Goal: Task Accomplishment & Management: Complete application form

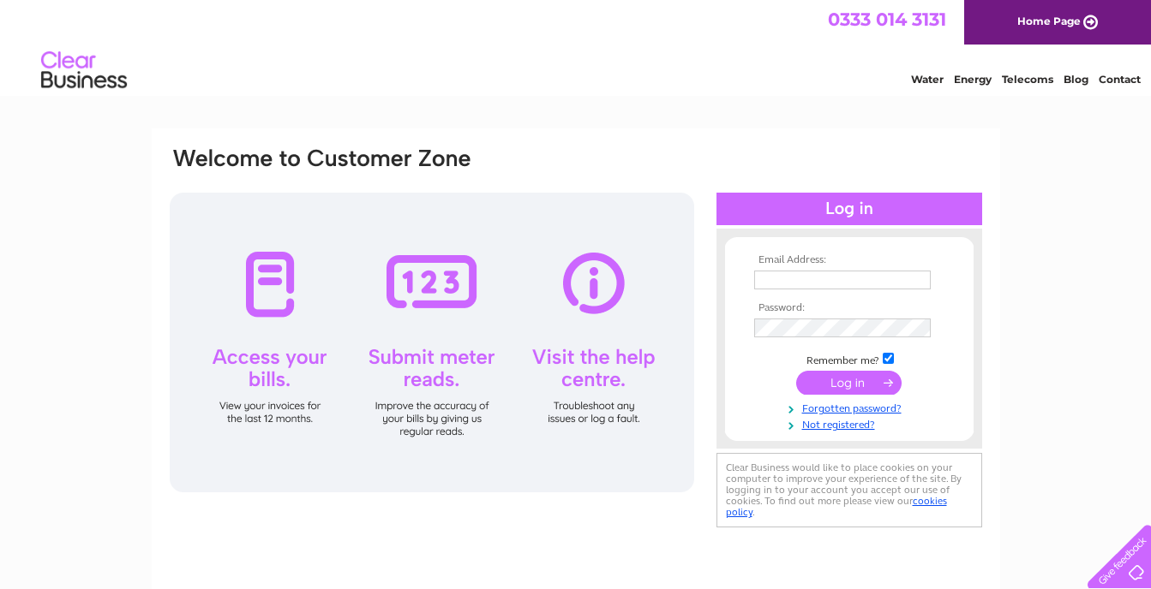
click at [845, 212] on div at bounding box center [849, 209] width 266 height 33
click at [827, 258] on th "Email Address:" at bounding box center [849, 260] width 199 height 12
click at [788, 262] on th "Email Address:" at bounding box center [849, 260] width 199 height 12
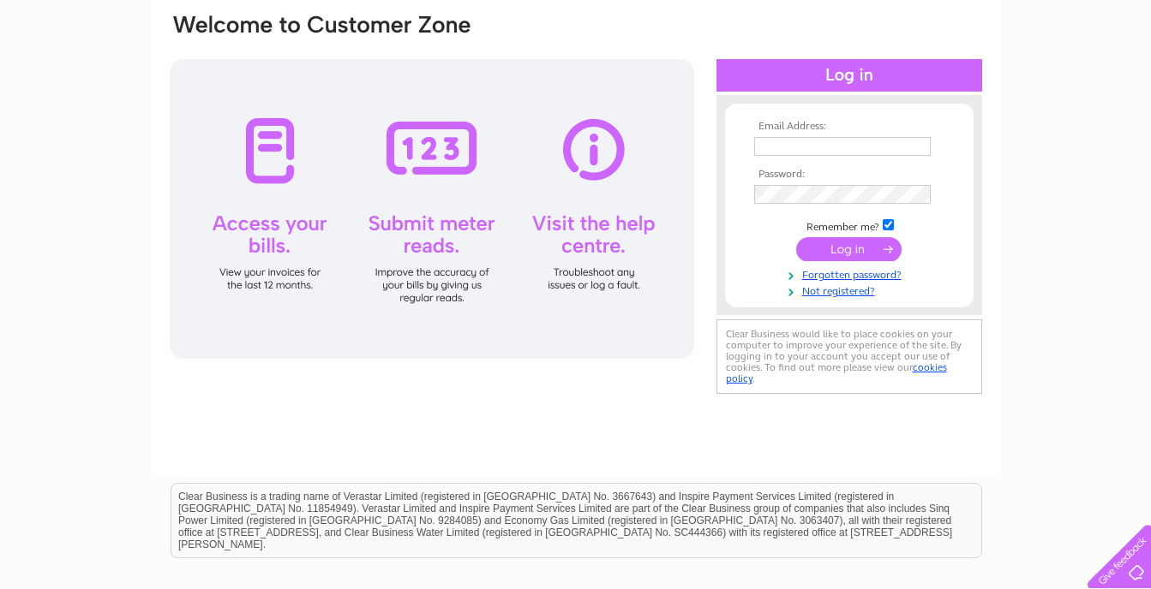
scroll to position [171, 0]
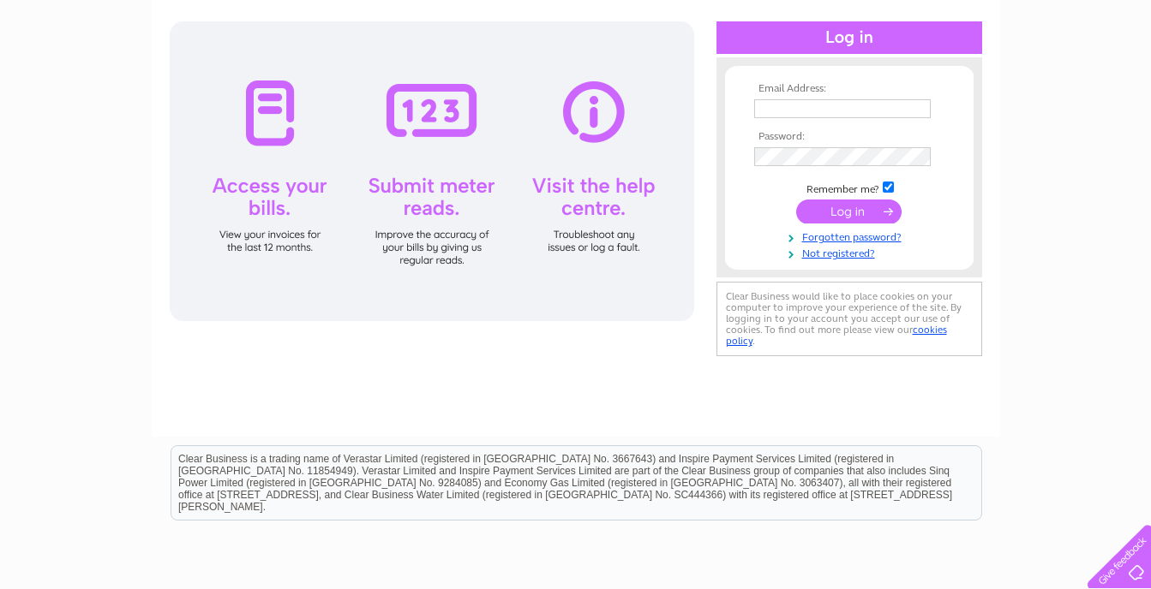
click at [818, 83] on th "Email Address:" at bounding box center [849, 89] width 199 height 12
click at [820, 91] on th "Email Address:" at bounding box center [849, 89] width 199 height 12
click at [773, 89] on th "Email Address:" at bounding box center [849, 89] width 199 height 12
click at [816, 91] on th "Email Address:" at bounding box center [849, 89] width 199 height 12
click at [842, 90] on th "Email Address:" at bounding box center [849, 89] width 199 height 12
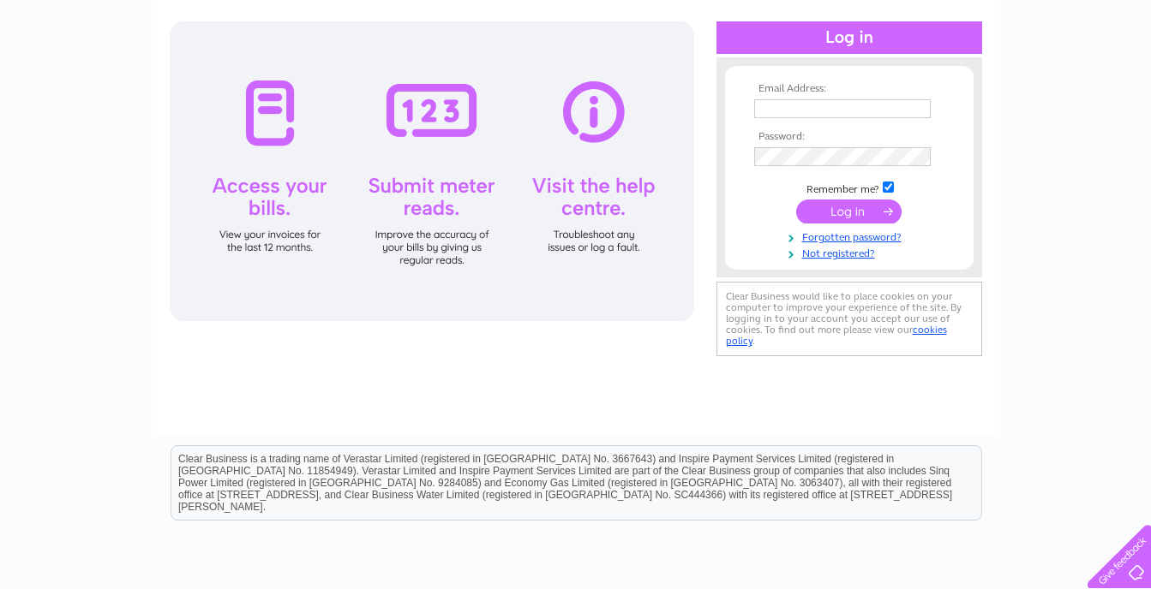
click at [827, 143] on td at bounding box center [849, 156] width 199 height 27
click at [835, 254] on link "Not registered?" at bounding box center [851, 252] width 194 height 16
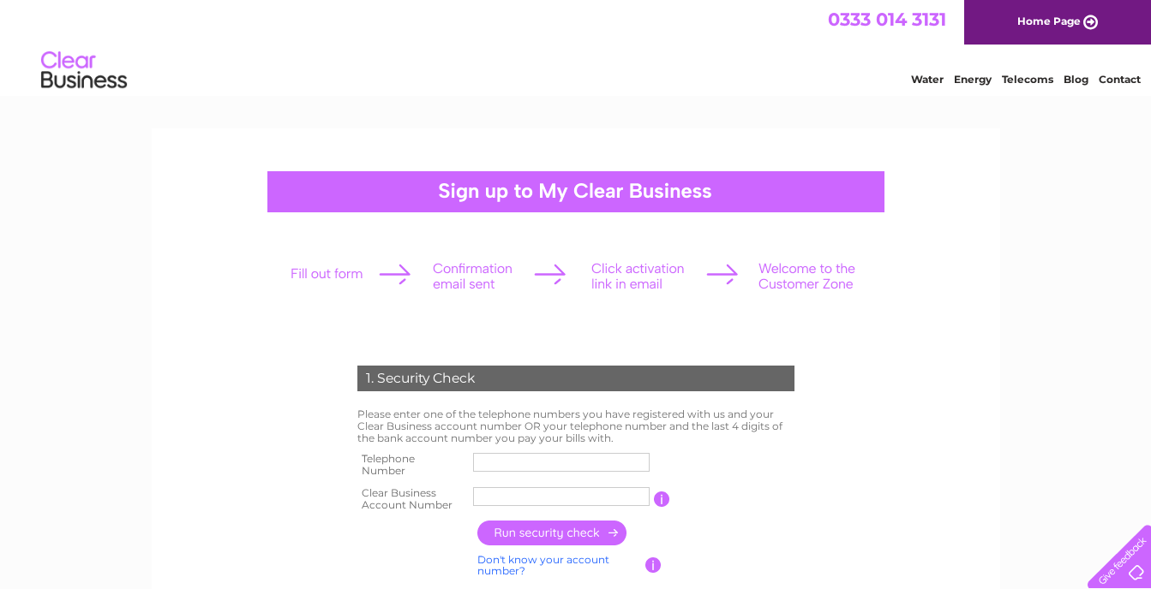
click at [918, 77] on link "Water" at bounding box center [927, 79] width 33 height 13
click at [403, 272] on div at bounding box center [575, 276] width 602 height 76
click at [464, 185] on div at bounding box center [575, 191] width 617 height 41
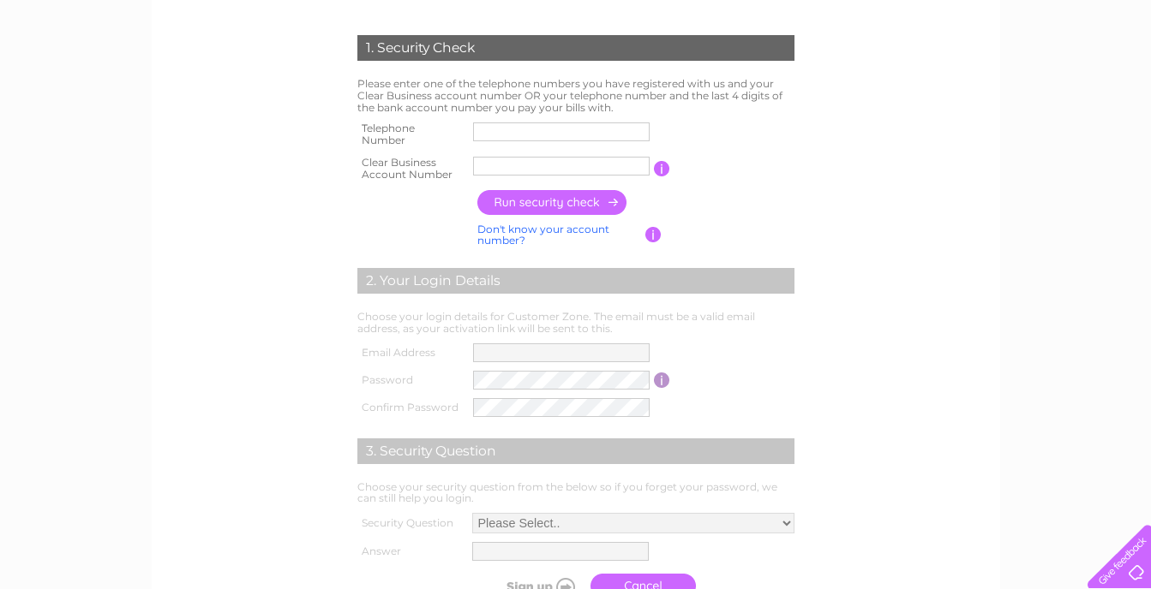
scroll to position [343, 0]
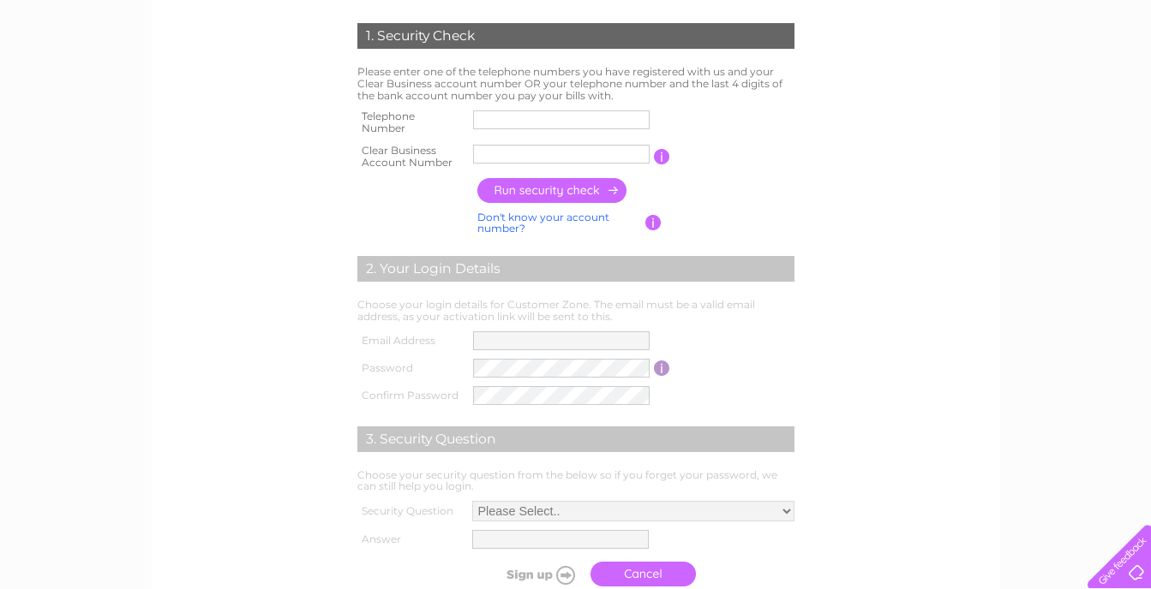
click at [523, 192] on input "button" at bounding box center [552, 190] width 151 height 25
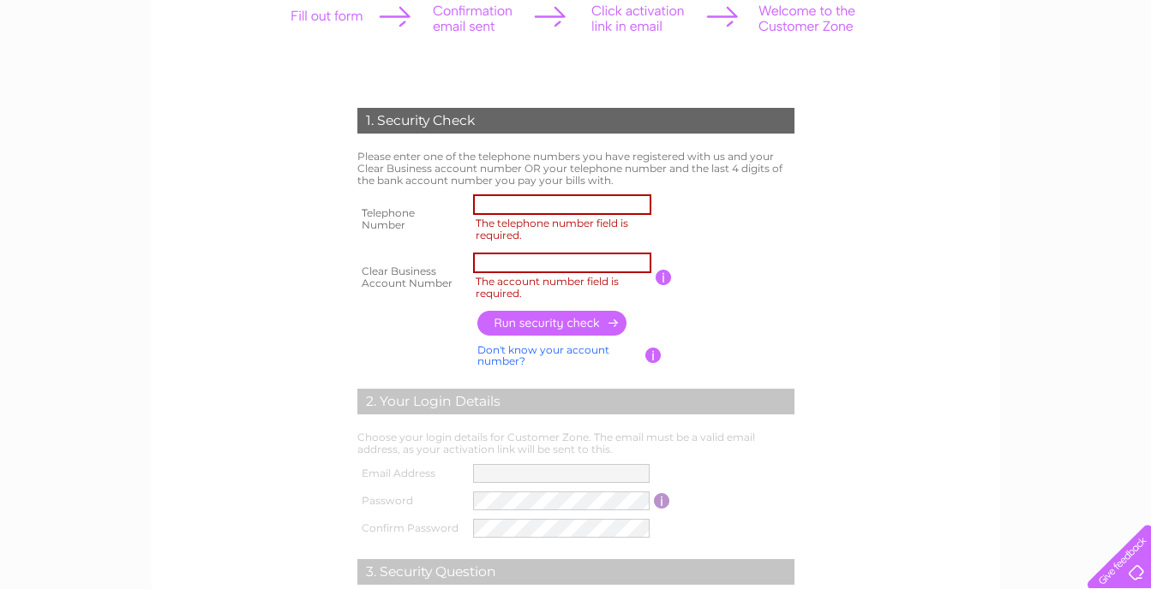
scroll to position [257, 0]
click at [524, 202] on input "The telephone number field is required." at bounding box center [562, 205] width 178 height 21
type input "07710345567"
click at [553, 266] on input "The account number field is required." at bounding box center [562, 264] width 178 height 21
type input "30311382"
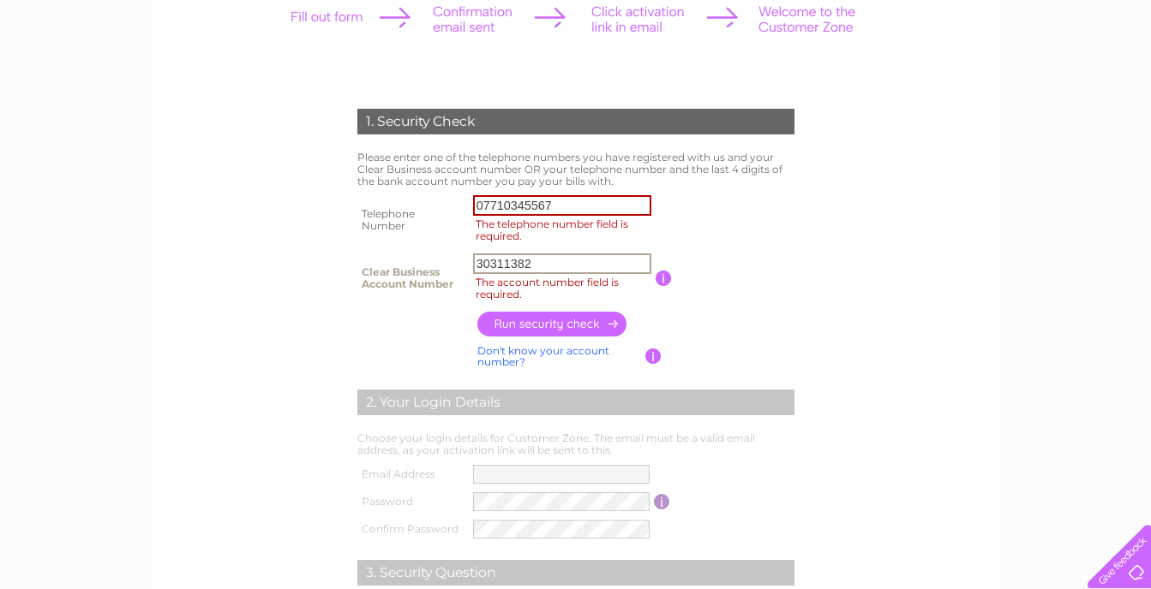
click at [541, 325] on input "button" at bounding box center [552, 324] width 151 height 25
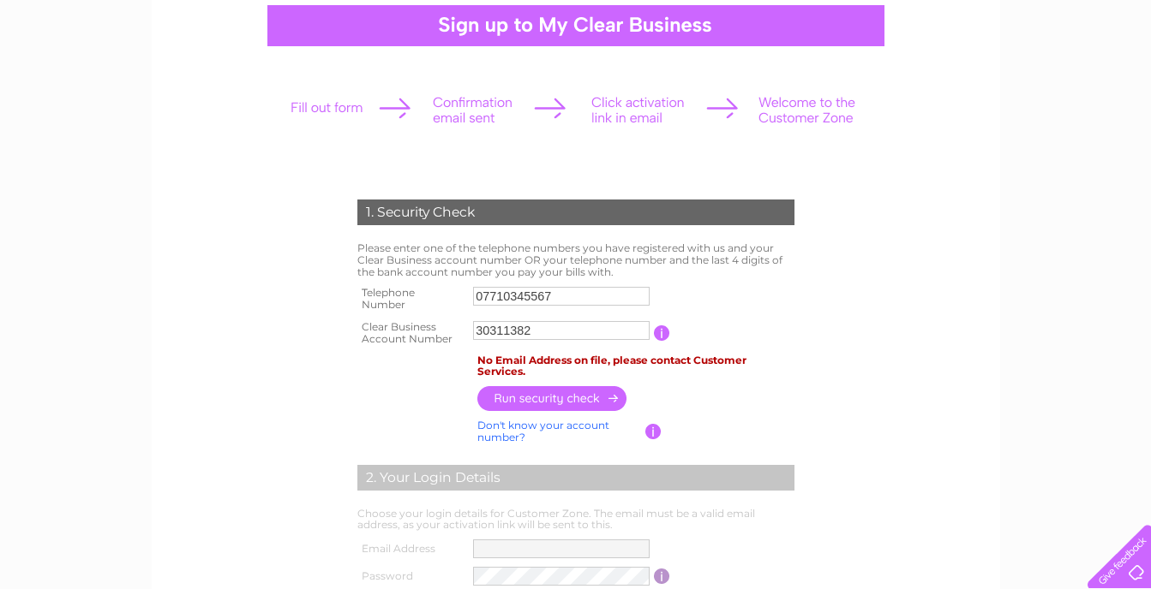
scroll to position [171, 0]
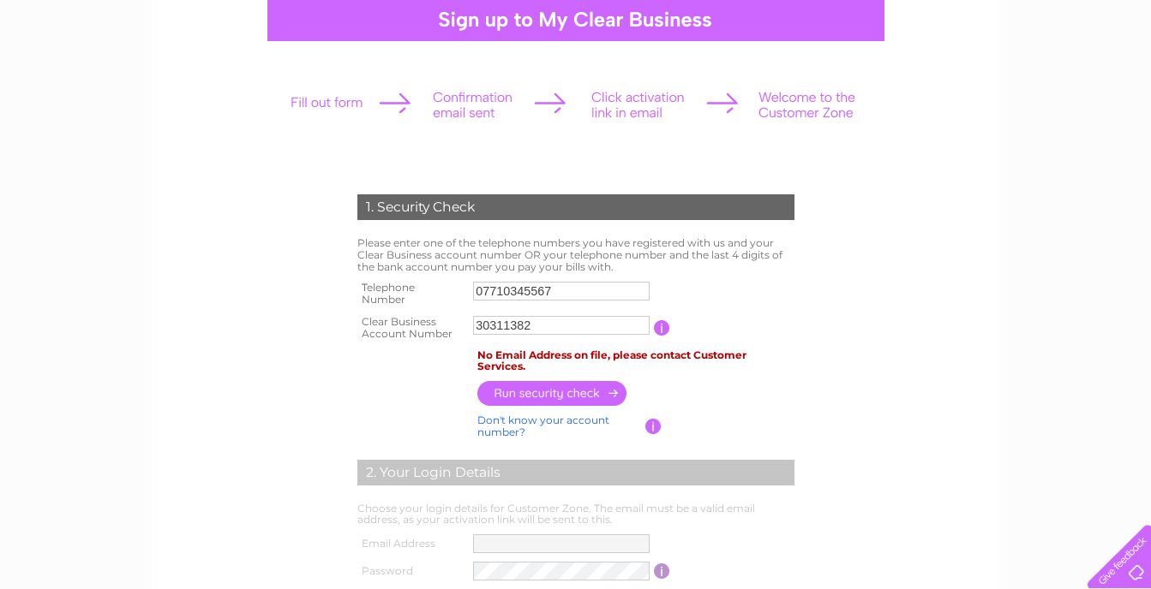
click at [404, 105] on div at bounding box center [575, 105] width 602 height 76
click at [643, 121] on div at bounding box center [575, 105] width 602 height 76
click at [790, 118] on div at bounding box center [575, 105] width 602 height 76
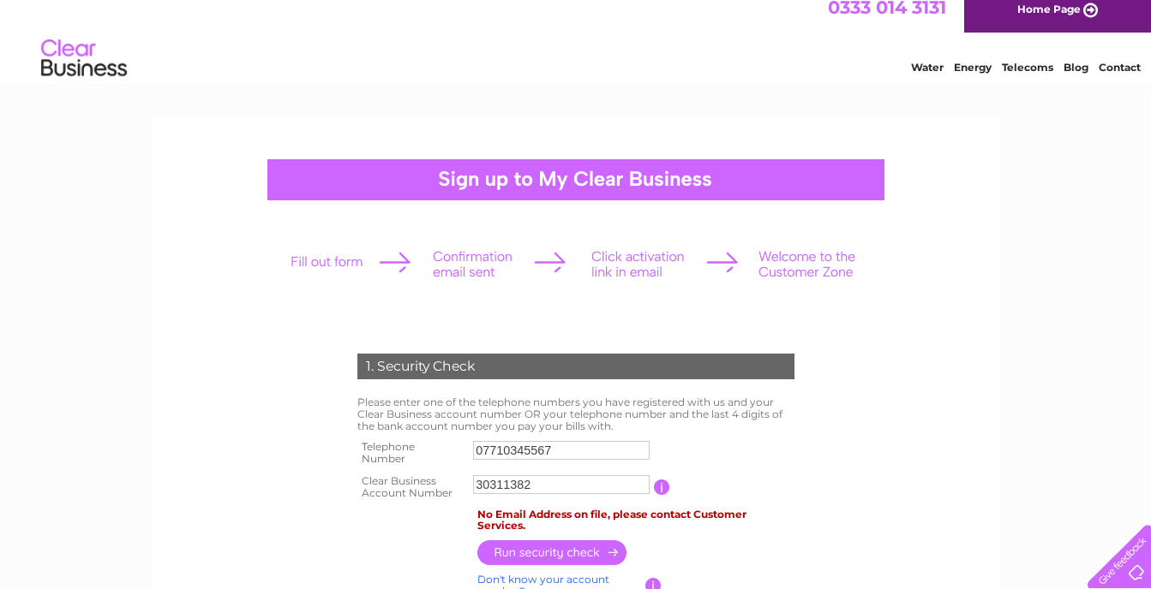
scroll to position [0, 0]
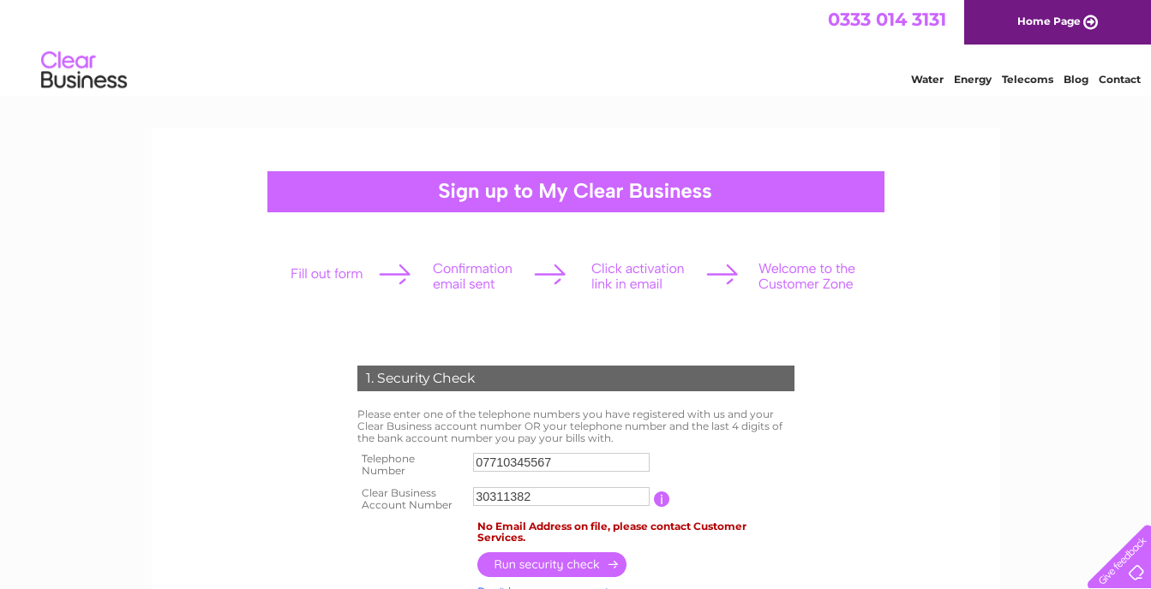
click at [523, 186] on div at bounding box center [575, 191] width 617 height 41
click at [499, 188] on div at bounding box center [575, 191] width 617 height 41
click at [499, 189] on div at bounding box center [575, 191] width 617 height 41
